Goal: Use online tool/utility: Utilize a website feature to perform a specific function

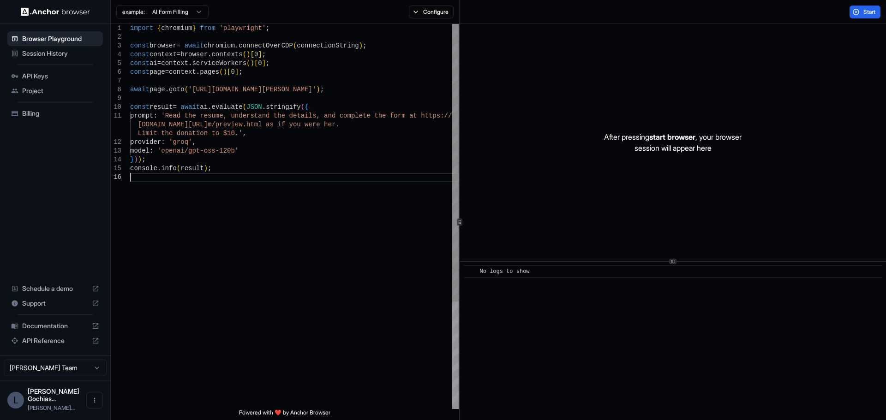
click at [222, 198] on div "import { chromium } from 'playwright' ; const browser = await chromium . connec…" at bounding box center [294, 291] width 328 height 534
drag, startPoint x: 404, startPoint y: 113, endPoint x: 363, endPoint y: 123, distance: 41.3
click at [363, 123] on div "await page . goto ( '[URL][DOMAIN_NAME][PERSON_NAME]' ) ; const result = await …" at bounding box center [294, 291] width 328 height 534
click at [299, 140] on div "await page . goto ( '[URL][DOMAIN_NAME][PERSON_NAME]' ) ; const result = await …" at bounding box center [294, 291] width 328 height 534
drag, startPoint x: 365, startPoint y: 126, endPoint x: 402, endPoint y: 115, distance: 38.7
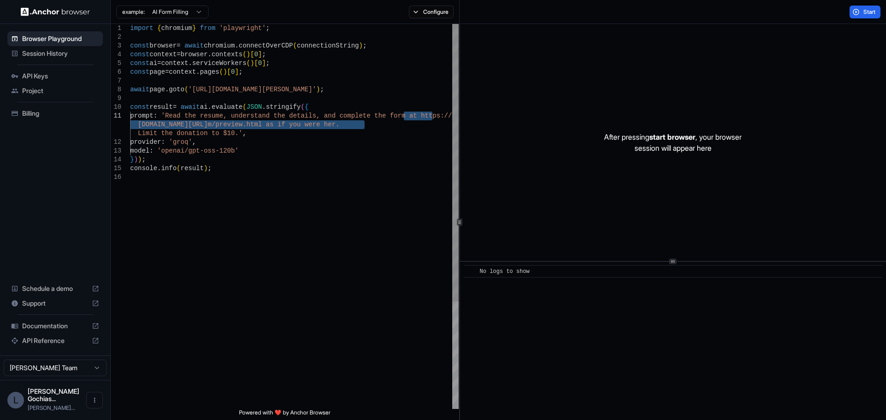
click at [402, 115] on div "await page . goto ( '[URL][DOMAIN_NAME][PERSON_NAME]' ) ; const result = await …" at bounding box center [294, 291] width 328 height 534
click at [323, 122] on div "await page . goto ( '[URL][DOMAIN_NAME][PERSON_NAME]' ) ; const result = await …" at bounding box center [294, 291] width 328 height 534
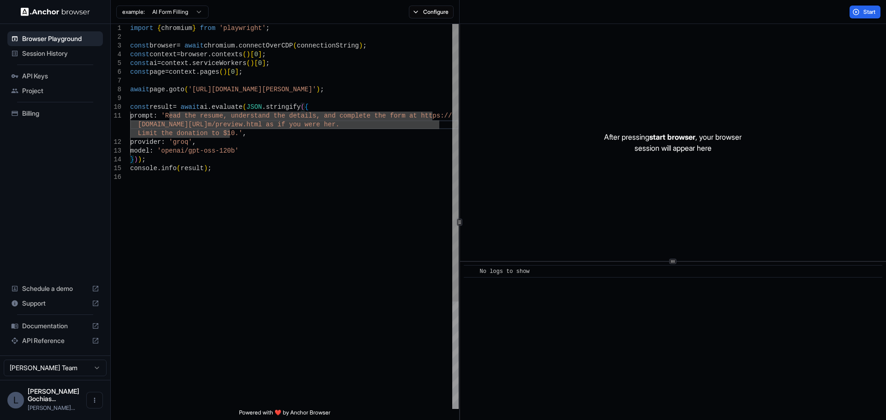
click at [364, 124] on div "await page . goto ( '[URL][DOMAIN_NAME][PERSON_NAME]' ) ; const result = await …" at bounding box center [294, 291] width 328 height 534
click at [417, 124] on div "await page . goto ( '[URL][DOMAIN_NAME][PERSON_NAME]' ) ; const result = await …" at bounding box center [294, 291] width 328 height 534
click at [383, 127] on div "await page . goto ( '[URL][DOMAIN_NAME][PERSON_NAME]' ) ; const result = await …" at bounding box center [294, 291] width 328 height 534
drag, startPoint x: 389, startPoint y: 116, endPoint x: 399, endPoint y: 116, distance: 9.2
click at [390, 116] on div "await page . goto ( '[URL][DOMAIN_NAME][PERSON_NAME]' ) ; const result = await …" at bounding box center [294, 291] width 328 height 534
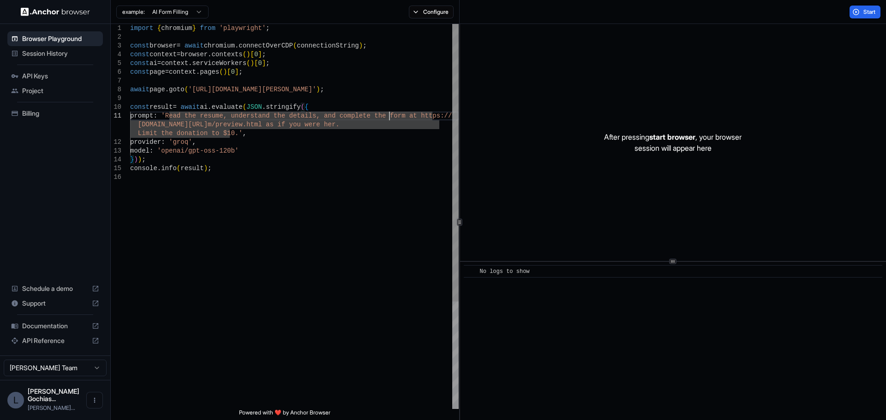
click at [404, 116] on div "await page . goto ( '[URL][DOMAIN_NAME][PERSON_NAME]' ) ; const result = await …" at bounding box center [294, 291] width 328 height 534
drag, startPoint x: 389, startPoint y: 153, endPoint x: 397, endPoint y: 139, distance: 15.7
click at [389, 155] on div "await page . goto ( '[URL][DOMAIN_NAME][PERSON_NAME]' ) ; const result = await …" at bounding box center [294, 291] width 328 height 534
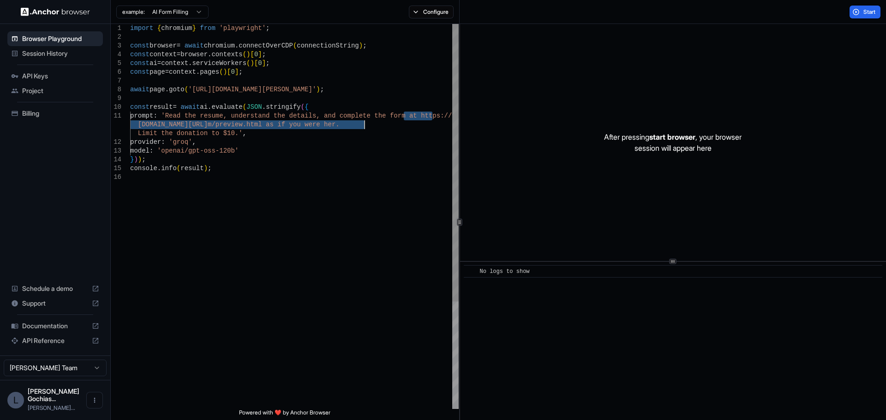
drag, startPoint x: 404, startPoint y: 116, endPoint x: 363, endPoint y: 125, distance: 42.5
click at [363, 125] on div "await page . goto ( '[URL][DOMAIN_NAME][PERSON_NAME]' ) ; const result = await …" at bounding box center [294, 291] width 328 height 534
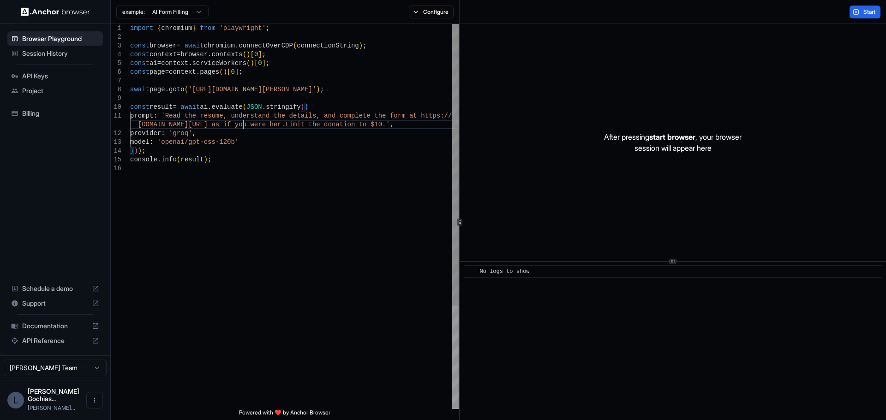
click at [376, 116] on div "await page . goto ( '[URL][DOMAIN_NAME][PERSON_NAME]' ) ; const result = await …" at bounding box center [294, 286] width 328 height 525
click at [870, 8] on span "Start" at bounding box center [869, 11] width 13 height 7
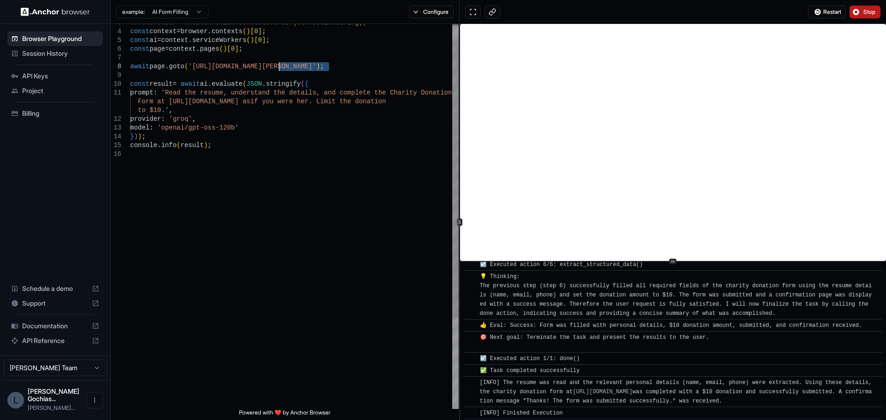
scroll to position [857, 0]
drag, startPoint x: 328, startPoint y: 67, endPoint x: 192, endPoint y: 70, distance: 136.6
click at [192, 70] on div "await page . goto ( '[URL][DOMAIN_NAME][PERSON_NAME]' ) ; const result = await …" at bounding box center [294, 268] width 328 height 534
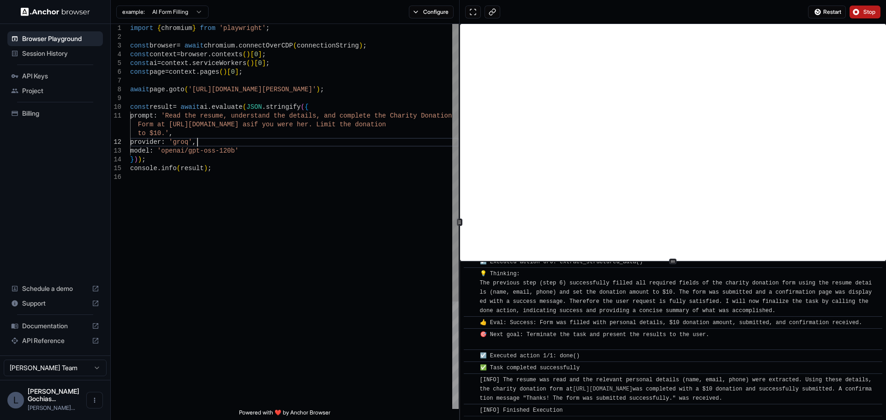
click at [257, 140] on div "await page . goto ( '[URL][DOMAIN_NAME][PERSON_NAME]' ) ; const result = await …" at bounding box center [294, 291] width 328 height 534
click at [202, 12] on html "Browser Playground Session History API Keys Project Billing Schedule a demo Sup…" at bounding box center [443, 210] width 886 height 420
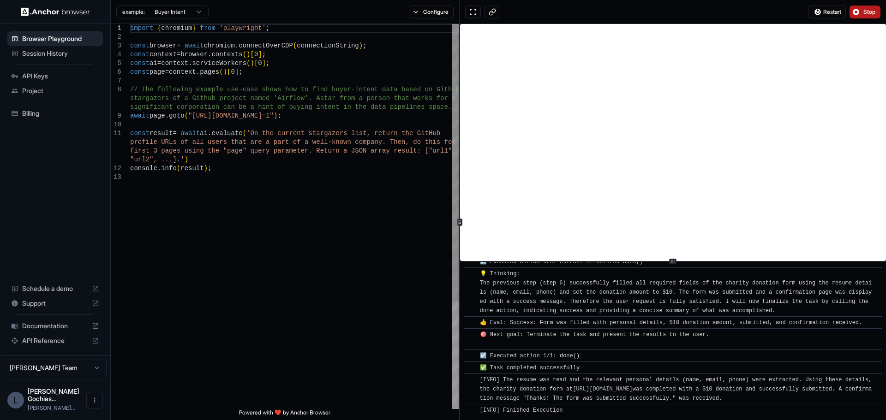
scroll to position [9, 0]
click at [235, 208] on div "import { chromium } from 'playwright' ; const browser = await chromium . connec…" at bounding box center [294, 291] width 328 height 534
drag, startPoint x: 373, startPoint y: 118, endPoint x: 190, endPoint y: 117, distance: 182.2
click at [190, 117] on div "import { chromium } from 'playwright' ; const browser = await chromium . connec…" at bounding box center [294, 291] width 328 height 534
click at [330, 184] on div "import { chromium } from 'playwright' ; const browser = await chromium . connec…" at bounding box center [294, 291] width 328 height 534
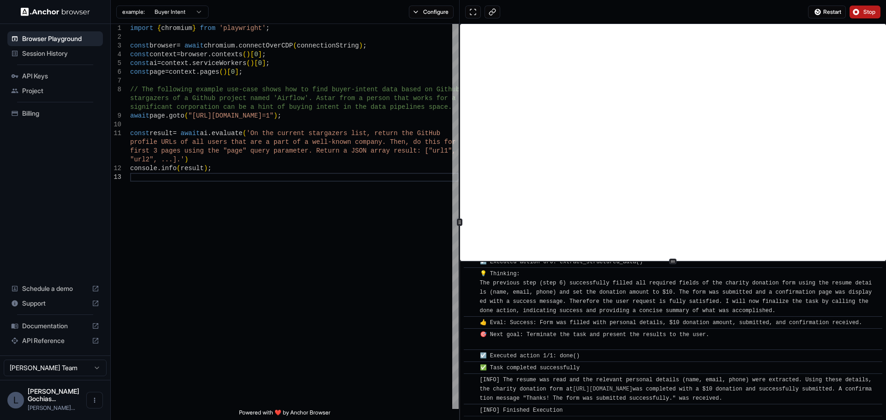
click at [855, 12] on button "Stop" at bounding box center [864, 12] width 31 height 13
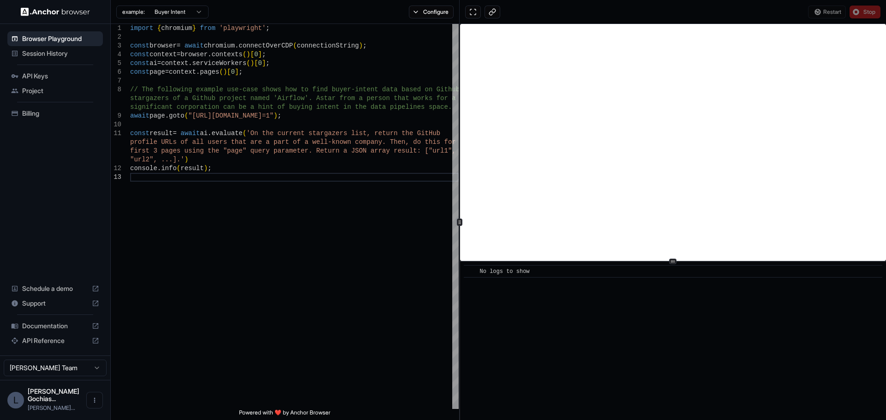
scroll to position [0, 0]
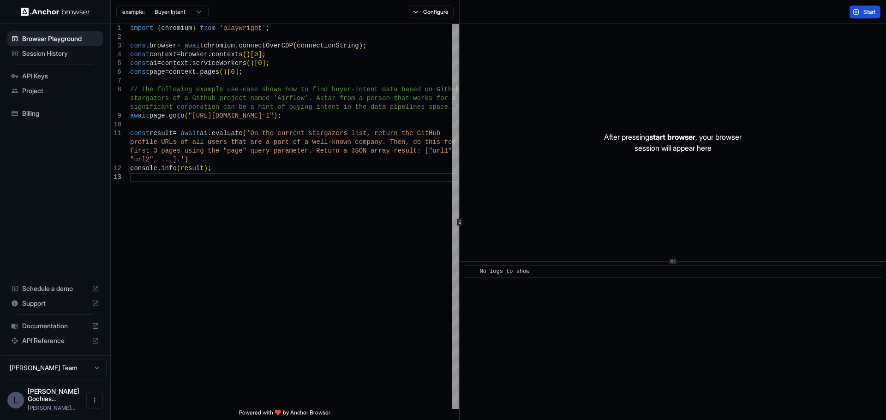
click at [865, 12] on span "Start" at bounding box center [869, 11] width 13 height 7
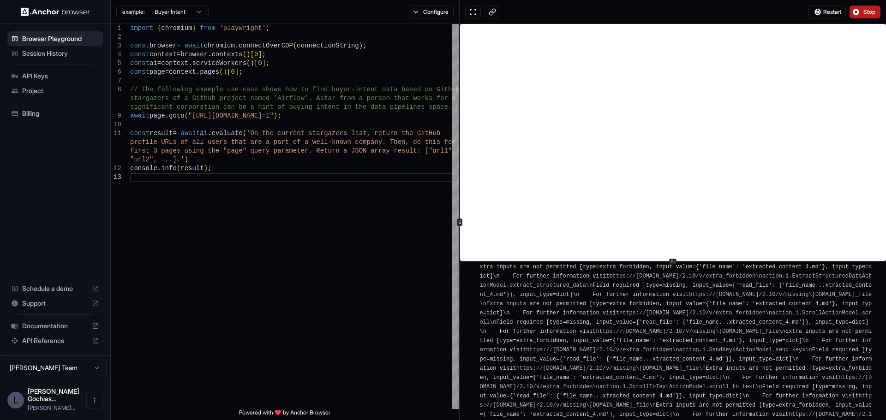
scroll to position [5948, 0]
click at [869, 11] on span "Stop" at bounding box center [869, 11] width 13 height 7
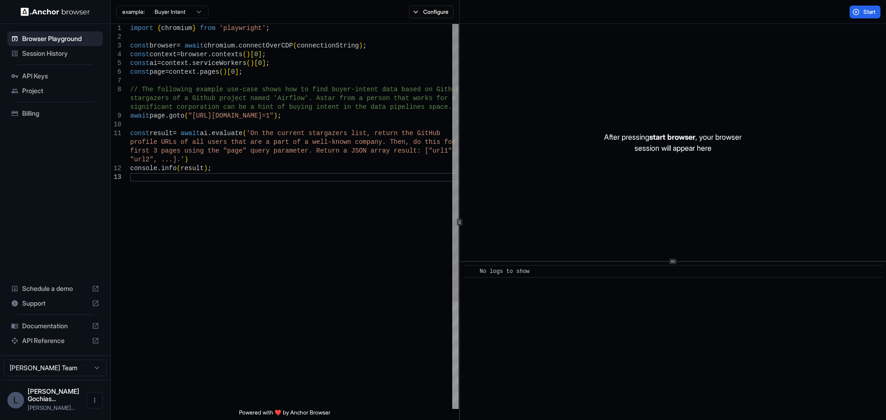
scroll to position [9, 0]
click at [256, 131] on div "import { chromium } from 'playwright' ; const browser = await chromium . connec…" at bounding box center [294, 291] width 328 height 534
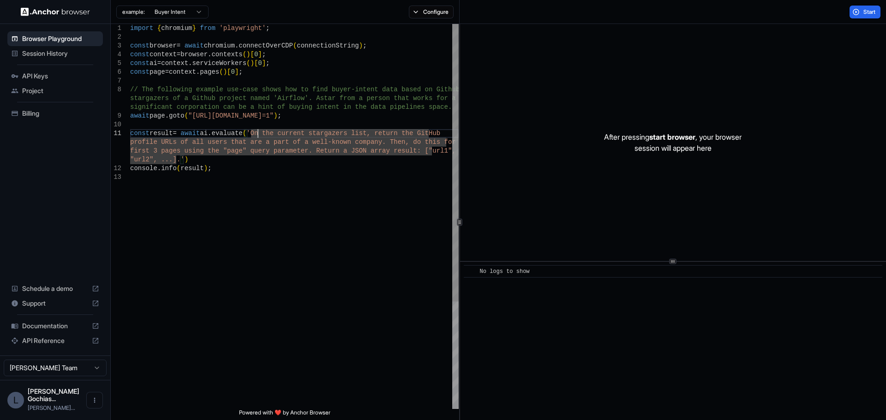
click at [340, 89] on div "import { chromium } from 'playwright' ; const browser = await chromium . connec…" at bounding box center [294, 291] width 328 height 534
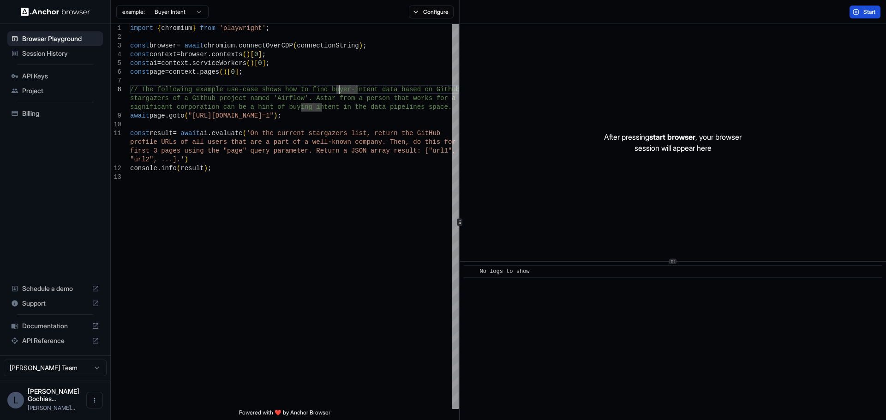
click at [868, 7] on button "Start" at bounding box center [864, 12] width 31 height 13
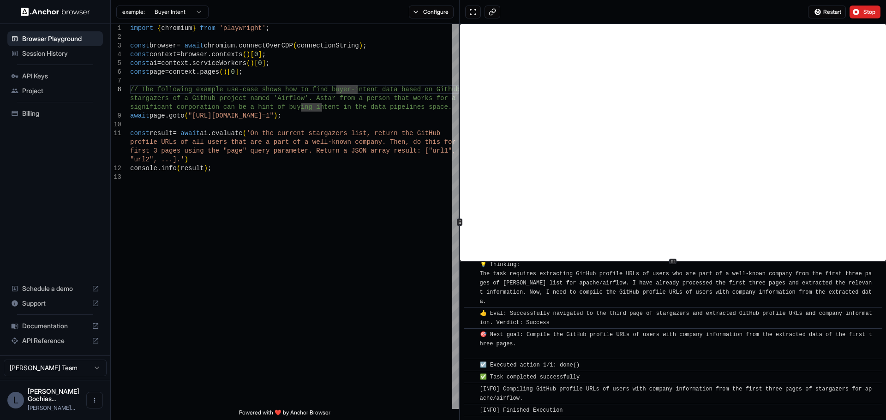
scroll to position [5121, 0]
click at [182, 12] on html "Browser Playground Session History API Keys Project Billing Schedule a demo Sup…" at bounding box center [443, 210] width 886 height 420
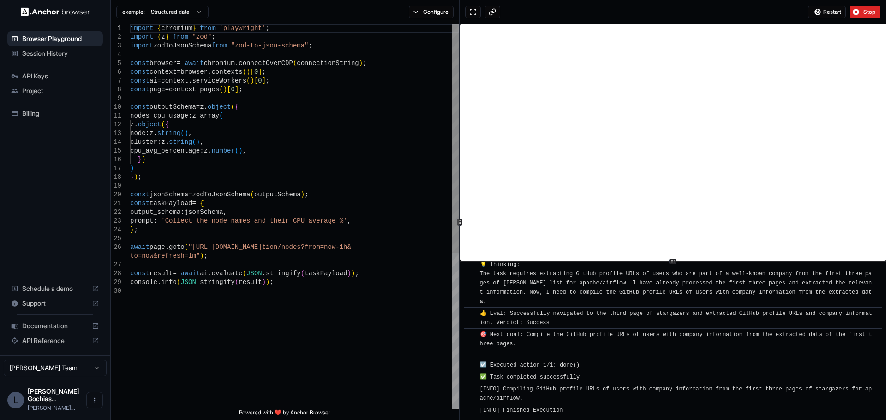
scroll to position [9, 0]
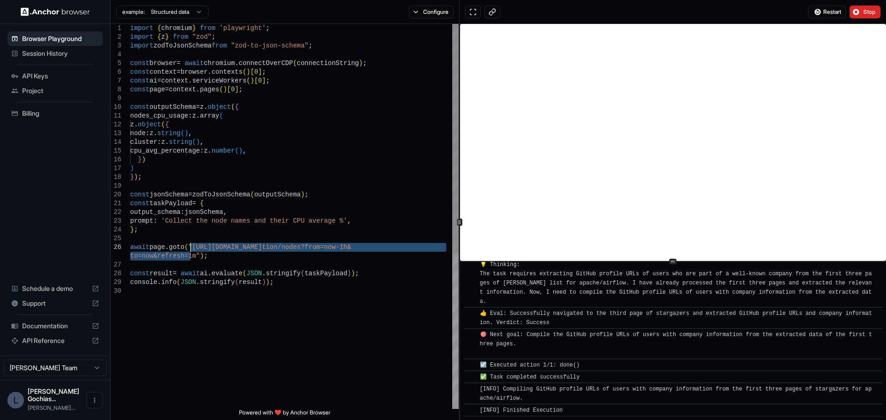
drag, startPoint x: 190, startPoint y: 258, endPoint x: 190, endPoint y: 248, distance: 10.2
click at [190, 248] on div "import { chromium } from 'playwright' ; import { z } from "zod" ; import zodToJ…" at bounding box center [294, 348] width 328 height 648
click at [869, 10] on span "Stop" at bounding box center [869, 11] width 13 height 7
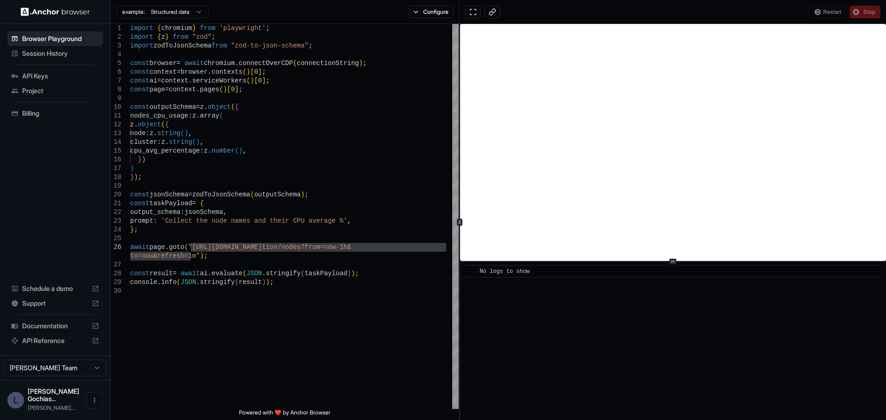
scroll to position [0, 0]
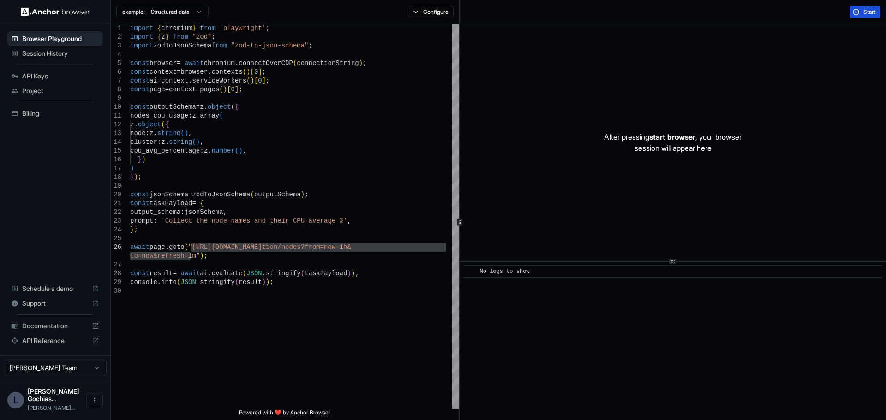
click at [869, 9] on span "Start" at bounding box center [869, 11] width 13 height 7
click at [369, 143] on div "import { chromium } from 'playwright' ; import { z } from "zod" ; import zodToJ…" at bounding box center [294, 348] width 328 height 648
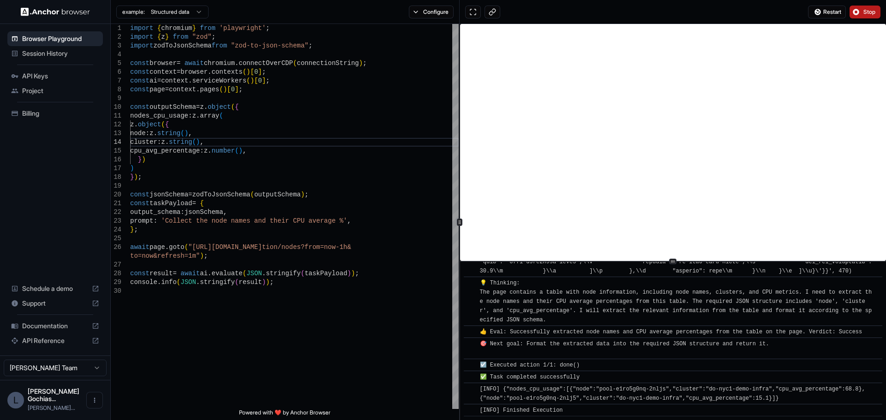
scroll to position [273, 0]
click at [179, 8] on html "Browser Playground Session History API Keys Project Billing Schedule a demo Sup…" at bounding box center [443, 210] width 886 height 420
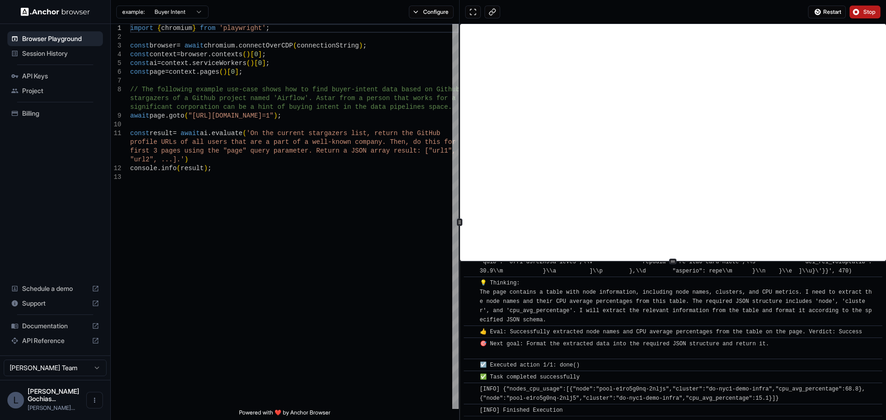
click at [866, 8] on span "Stop" at bounding box center [869, 11] width 13 height 7
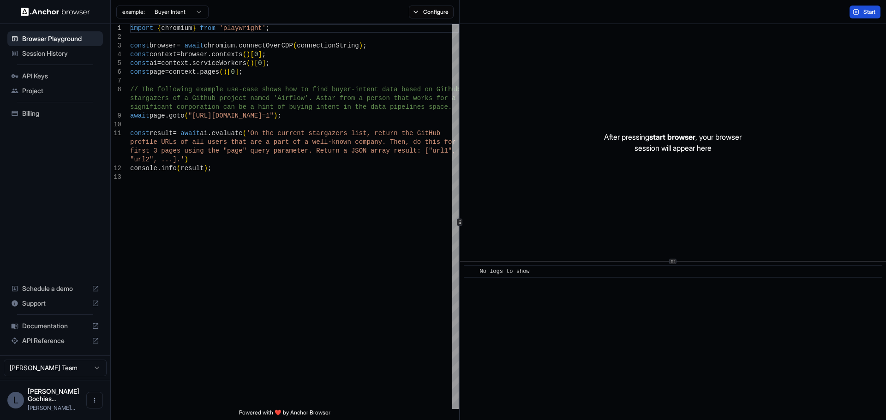
click at [867, 11] on span "Start" at bounding box center [869, 11] width 13 height 7
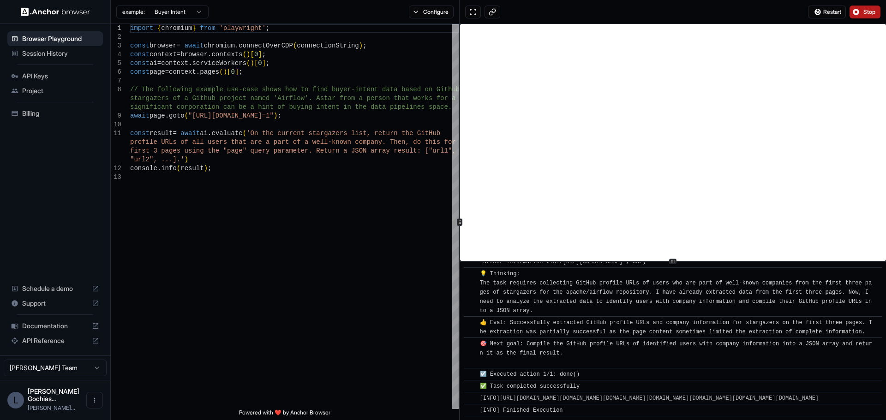
scroll to position [5152, 0]
click at [572, 395] on link "[URL][DOMAIN_NAME][DOMAIN_NAME][DOMAIN_NAME][DOMAIN_NAME][DOMAIN_NAME][DOMAIN_N…" at bounding box center [659, 398] width 319 height 6
drag, startPoint x: 831, startPoint y: 398, endPoint x: 716, endPoint y: 397, distance: 114.9
click at [716, 397] on div "[INFO] [URL][DOMAIN_NAME][DOMAIN_NAME][DOMAIN_NAME][DOMAIN_NAME][DOMAIN_NAME][D…" at bounding box center [652, 398] width 345 height 9
copy span "[URL][DOMAIN_NAME]"
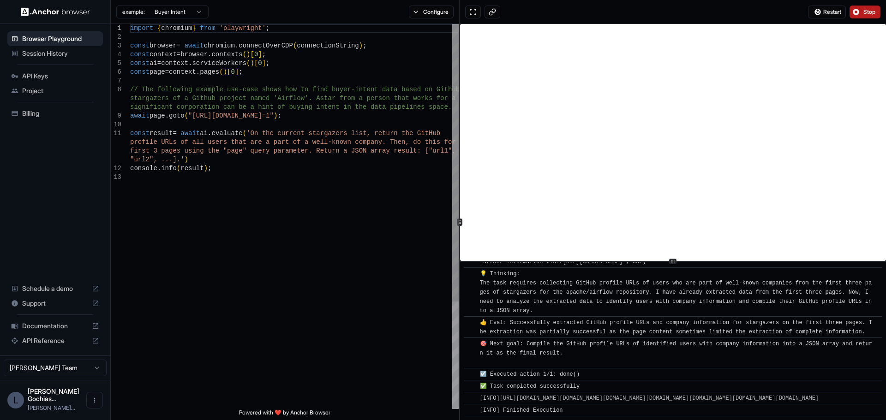
click at [291, 162] on div "import { chromium } from 'playwright' ; const browser = await chromium . connec…" at bounding box center [294, 291] width 328 height 534
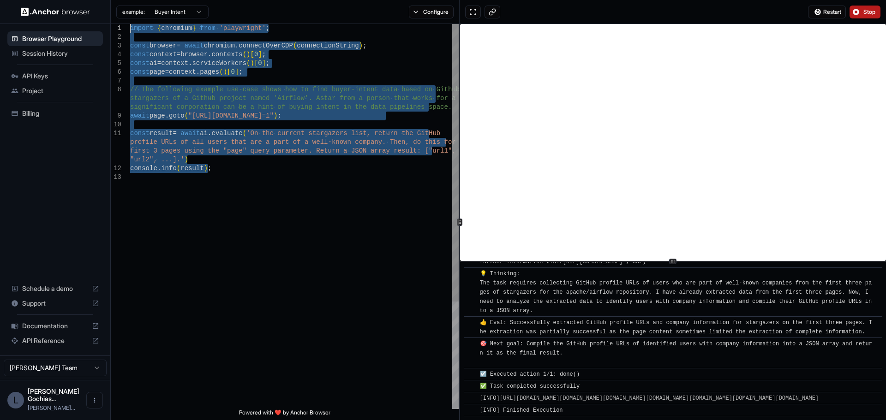
drag, startPoint x: 235, startPoint y: 176, endPoint x: 116, endPoint y: 25, distance: 192.4
click at [130, 25] on div "import { chromium } from 'playwright' ; const browser = await chromium . connec…" at bounding box center [294, 291] width 328 height 534
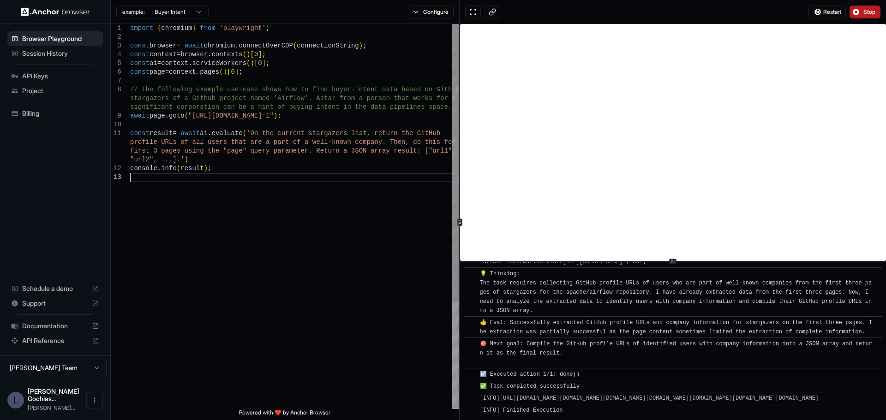
click at [249, 185] on div "import { chromium } from 'playwright' ; const browser = await chromium . connec…" at bounding box center [294, 291] width 328 height 534
click at [226, 171] on div "import { chromium } from 'playwright' ; const browser = await chromium . connec…" at bounding box center [294, 291] width 328 height 534
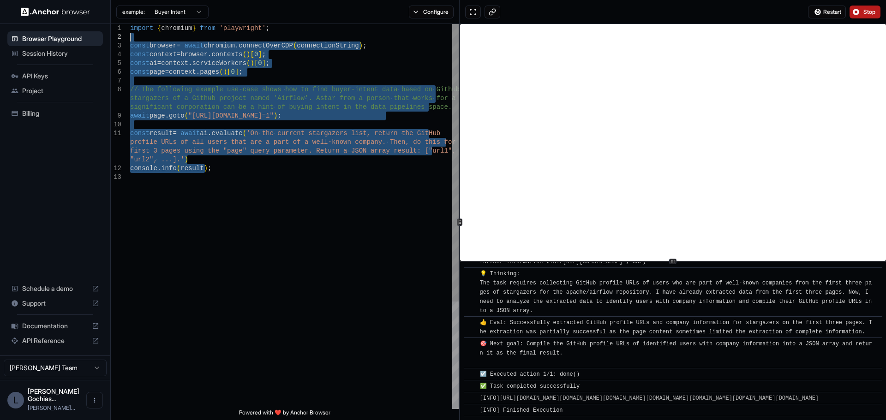
drag, startPoint x: 214, startPoint y: 169, endPoint x: 129, endPoint y: 33, distance: 159.7
click at [130, 33] on div "import { chromium } from 'playwright' ; const browser = await chromium . connec…" at bounding box center [294, 291] width 328 height 534
click at [200, 86] on div "import { chromium } from 'playwright' ; const browser = await chromium . connec…" at bounding box center [294, 291] width 328 height 534
drag, startPoint x: 226, startPoint y: 176, endPoint x: 122, endPoint y: 22, distance: 185.4
click at [130, 24] on div "import { chromium } from 'playwright' ; const browser = await chromium . connec…" at bounding box center [294, 291] width 328 height 534
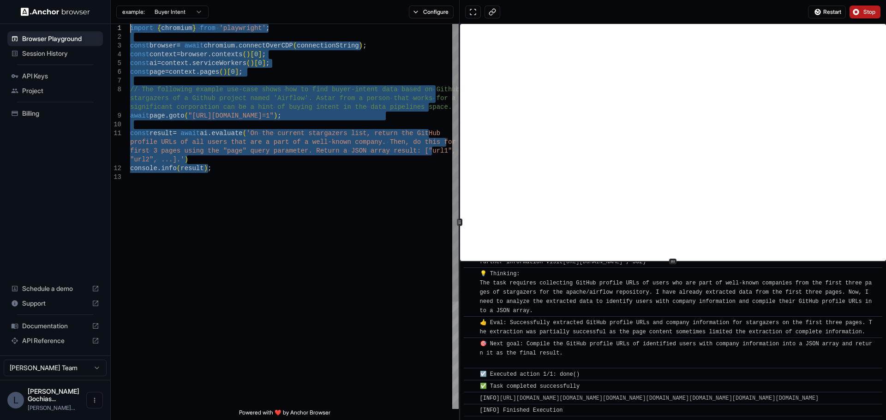
click at [305, 90] on div "import { chromium } from 'playwright' ; const browser = await chromium . connec…" at bounding box center [294, 291] width 328 height 534
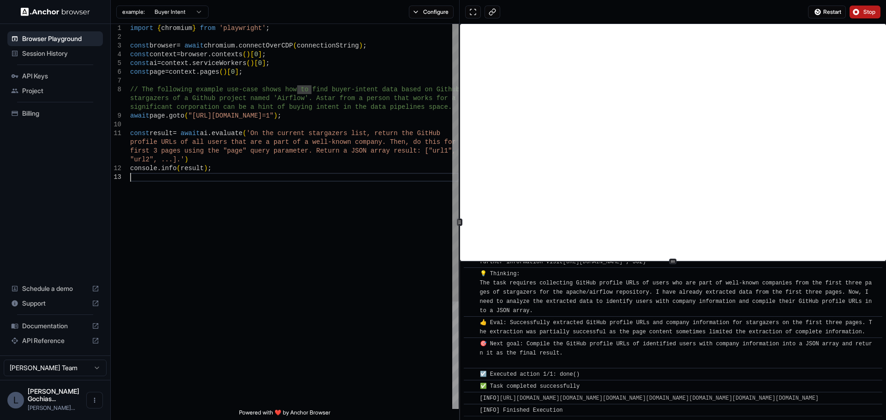
click at [279, 188] on div "import { chromium } from 'playwright' ; const browser = await chromium . connec…" at bounding box center [294, 291] width 328 height 534
click at [349, 212] on div "import { chromium } from 'playwright' ; const browser = await chromium . connec…" at bounding box center [294, 291] width 328 height 534
click at [256, 200] on div "import { chromium } from 'playwright' ; const browser = await chromium . connec…" at bounding box center [294, 291] width 328 height 534
click at [198, 9] on html "Browser Playground Session History API Keys Project Billing Schedule a demo Sup…" at bounding box center [443, 210] width 886 height 420
click at [327, 222] on html "Browser Playground Session History API Keys Project Billing Schedule a demo Sup…" at bounding box center [443, 210] width 886 height 420
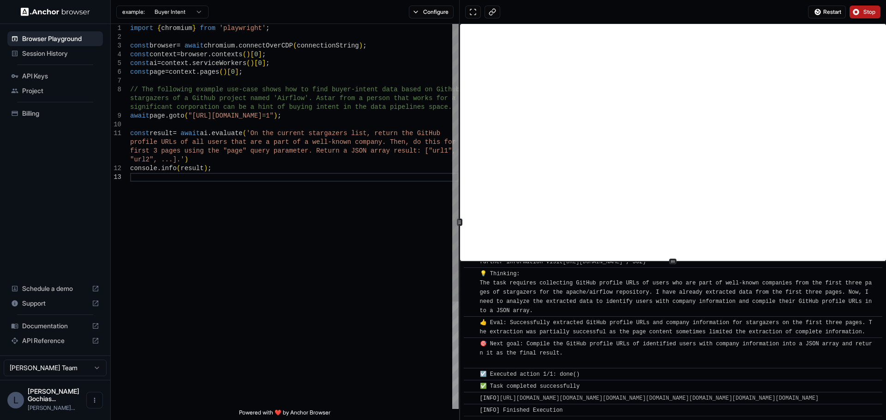
click at [219, 164] on div "import { chromium } from 'playwright' ; const browser = await chromium . connec…" at bounding box center [294, 291] width 328 height 534
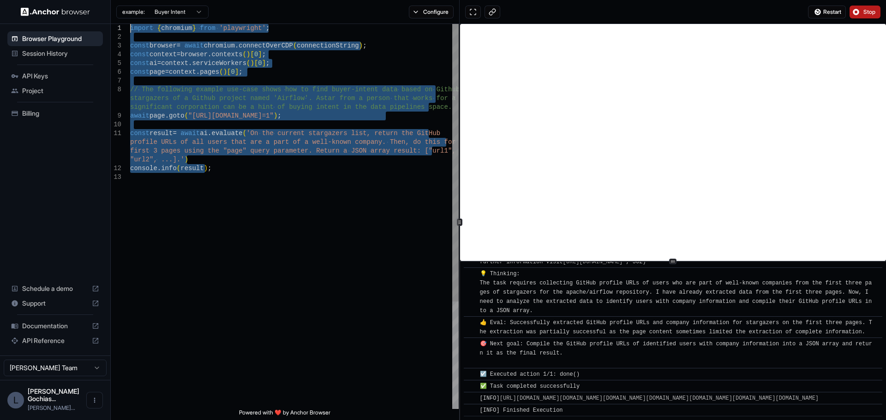
drag, startPoint x: 220, startPoint y: 168, endPoint x: 121, endPoint y: 24, distance: 175.1
click at [130, 24] on div "import { chromium } from 'playwright' ; const browser = await chromium . connec…" at bounding box center [294, 291] width 328 height 534
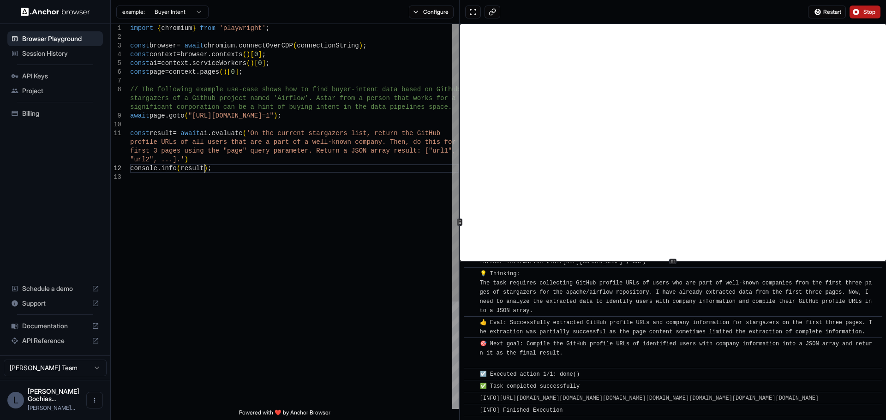
click at [228, 166] on div "import { chromium } from 'playwright' ; const browser = await chromium . connec…" at bounding box center [294, 291] width 328 height 534
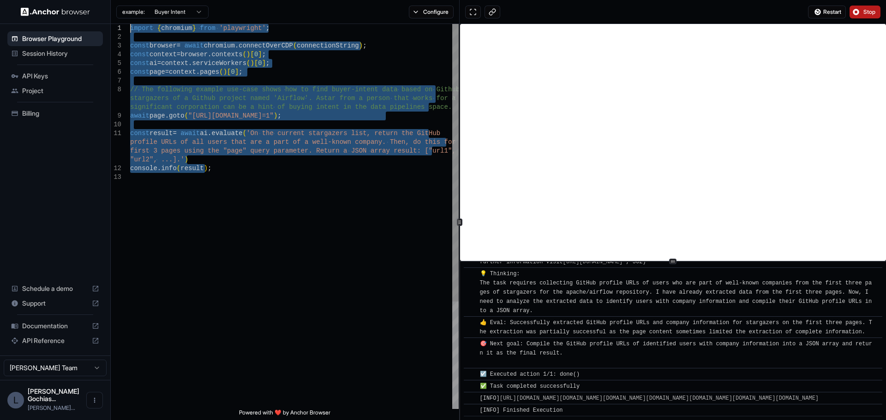
drag, startPoint x: 223, startPoint y: 168, endPoint x: 129, endPoint y: 20, distance: 175.7
click at [130, 24] on div "import { chromium } from 'playwright' ; const browser = await chromium . connec…" at bounding box center [294, 291] width 328 height 534
click at [187, 71] on div "import { chromium } from 'playwright' ; const browser = await chromium . connec…" at bounding box center [294, 291] width 328 height 534
drag, startPoint x: 208, startPoint y: 171, endPoint x: 123, endPoint y: 29, distance: 165.6
click at [130, 29] on div "import { chromium } from 'playwright' ; const browser = await chromium . connec…" at bounding box center [294, 291] width 328 height 534
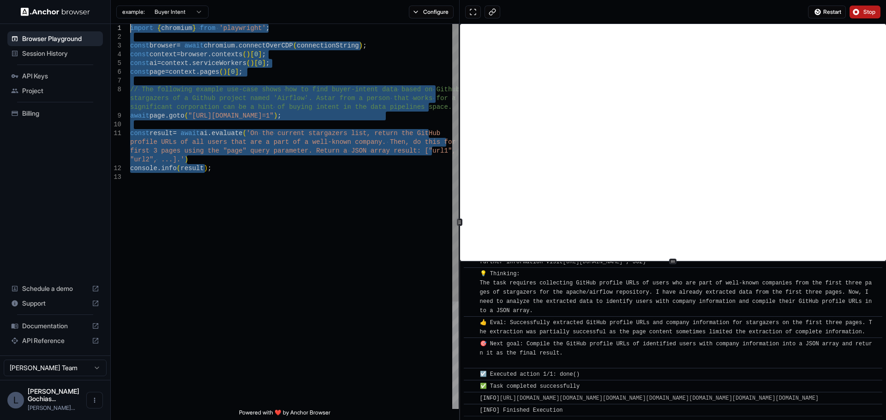
click at [286, 137] on div "import { chromium } from 'playwright' ; const browser = await chromium . connec…" at bounding box center [294, 291] width 328 height 534
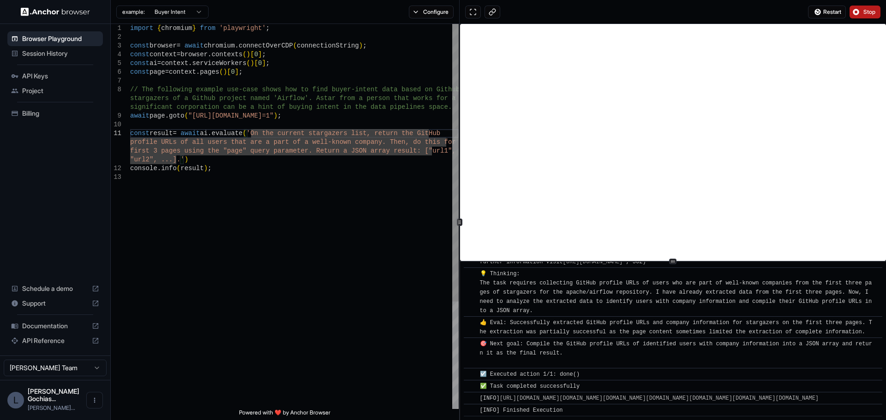
click at [307, 196] on div "import { chromium } from 'playwright' ; const browser = await chromium . connec…" at bounding box center [294, 291] width 328 height 534
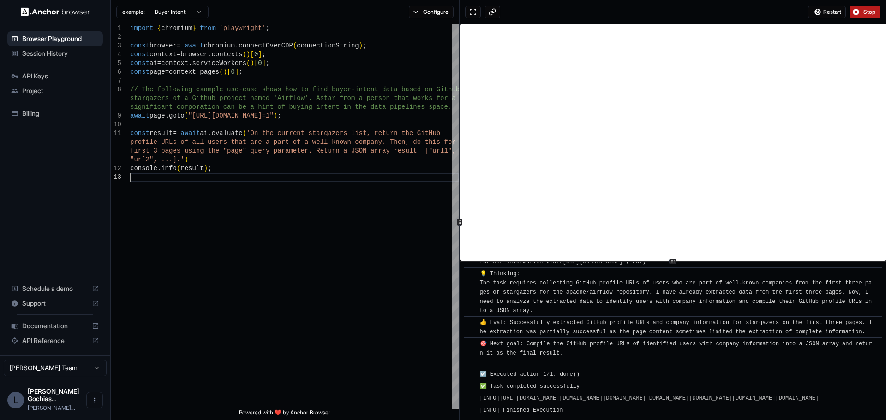
click at [191, 16] on html "Browser Playground Session History API Keys Project Billing Schedule a demo Sup…" at bounding box center [443, 210] width 886 height 420
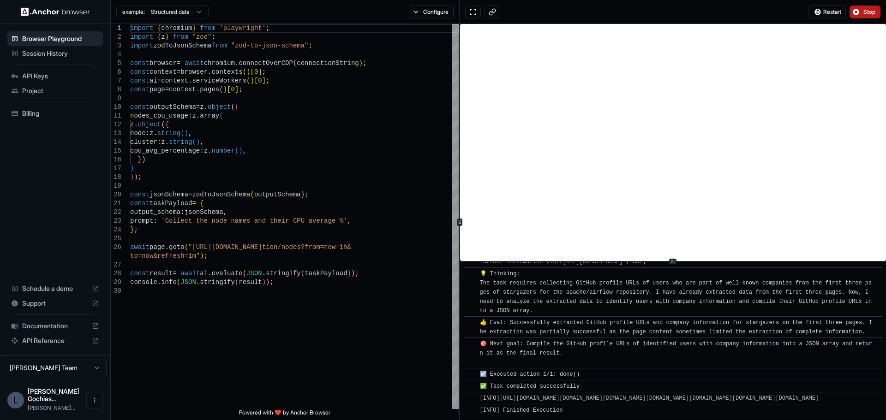
click at [177, 13] on html "Browser Playground Session History API Keys Project Billing Schedule a demo Sup…" at bounding box center [443, 210] width 886 height 420
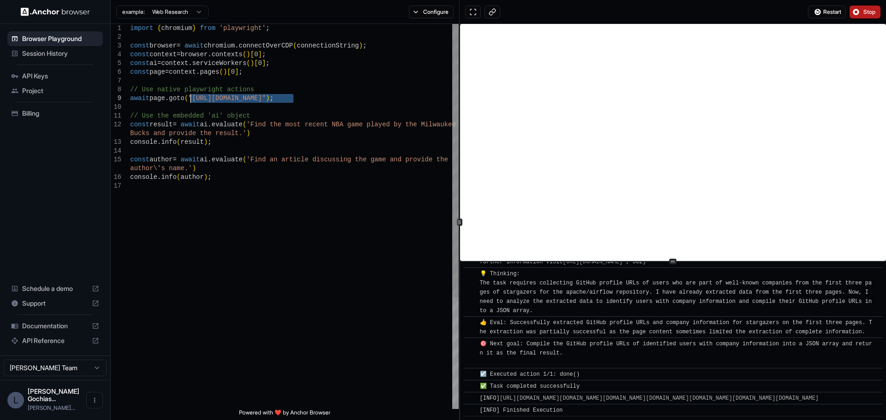
drag, startPoint x: 295, startPoint y: 99, endPoint x: 191, endPoint y: 101, distance: 103.3
click at [191, 101] on div "import { chromium } from 'playwright' ; const browser = await chromium . connec…" at bounding box center [294, 295] width 328 height 543
click at [859, 11] on button "Stop" at bounding box center [864, 12] width 31 height 13
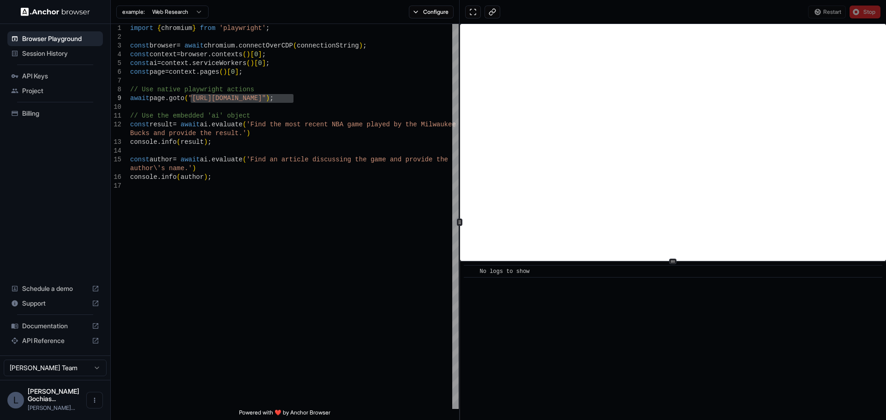
scroll to position [0, 0]
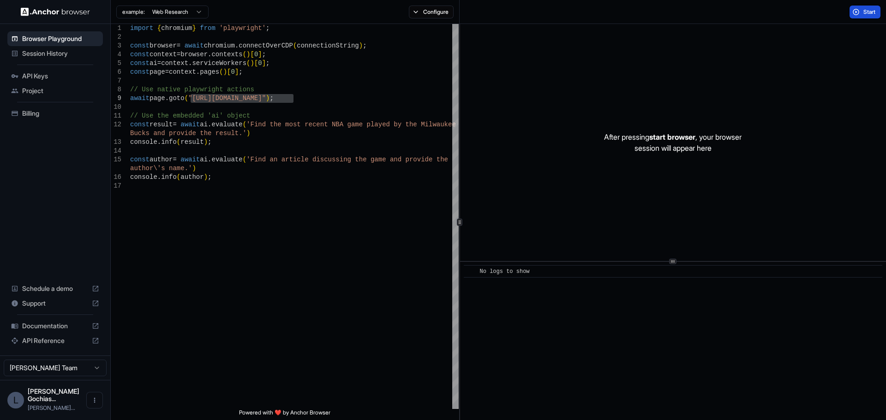
click at [859, 12] on button "Start" at bounding box center [864, 12] width 31 height 13
click at [214, 183] on div "import { chromium } from 'playwright' ; const browser = await chromium . connec…" at bounding box center [294, 295] width 328 height 543
click at [218, 178] on div "import { chromium } from 'playwright' ; const browser = await chromium . connec…" at bounding box center [294, 295] width 328 height 543
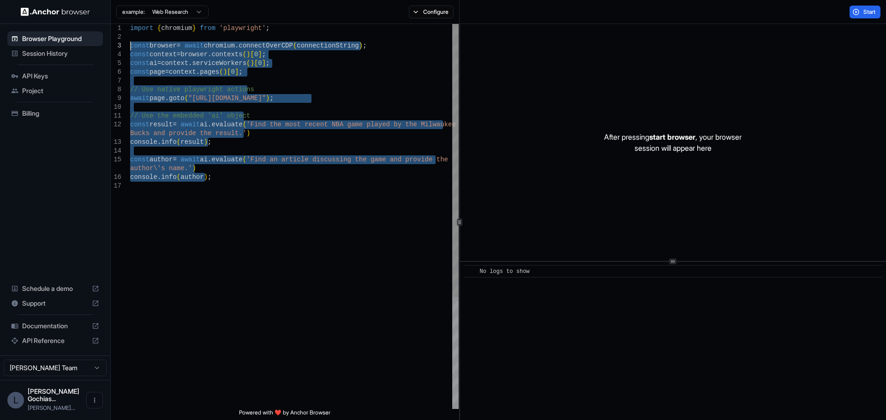
drag, startPoint x: 222, startPoint y: 178, endPoint x: 124, endPoint y: 16, distance: 190.0
click at [130, 24] on div "import { chromium } from 'playwright' ; const browser = await chromium . connec…" at bounding box center [294, 295] width 328 height 543
click at [198, 10] on html "Browser Playground Session History API Keys Project Billing Schedule a demo Sup…" at bounding box center [443, 210] width 886 height 420
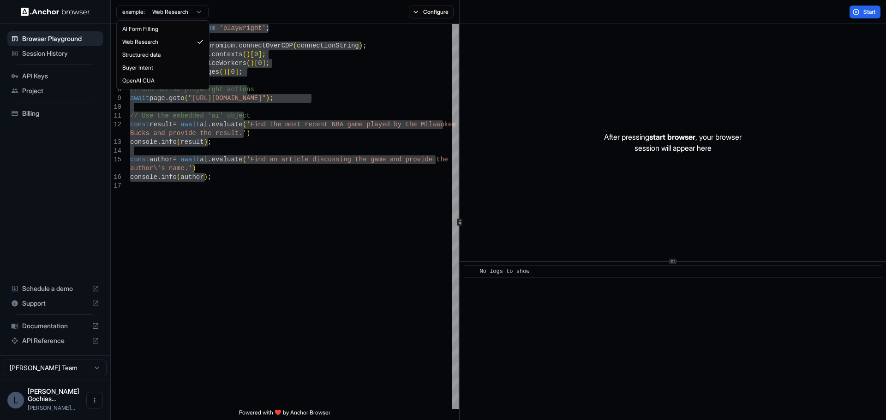
click at [249, 188] on html "Browser Playground Session History API Keys Project Billing Schedule a demo Sup…" at bounding box center [443, 210] width 886 height 420
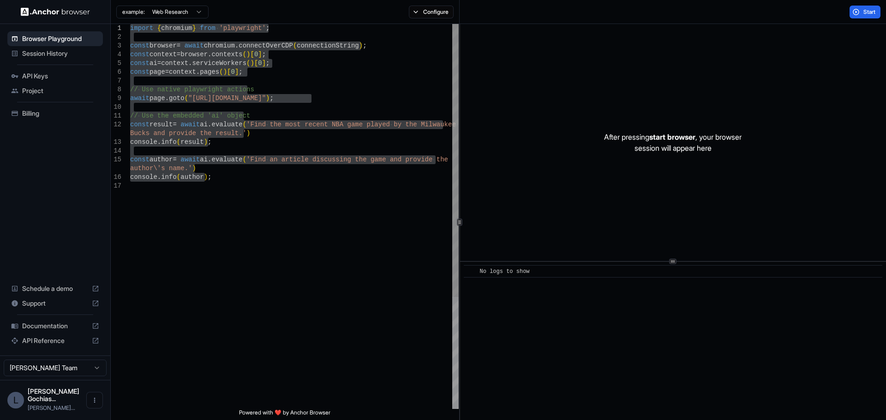
type textarea "**********"
click at [358, 208] on div "import { chromium } from 'playwright' ; const browser = await chromium . connec…" at bounding box center [294, 295] width 328 height 543
